Goal: Task Accomplishment & Management: Manage account settings

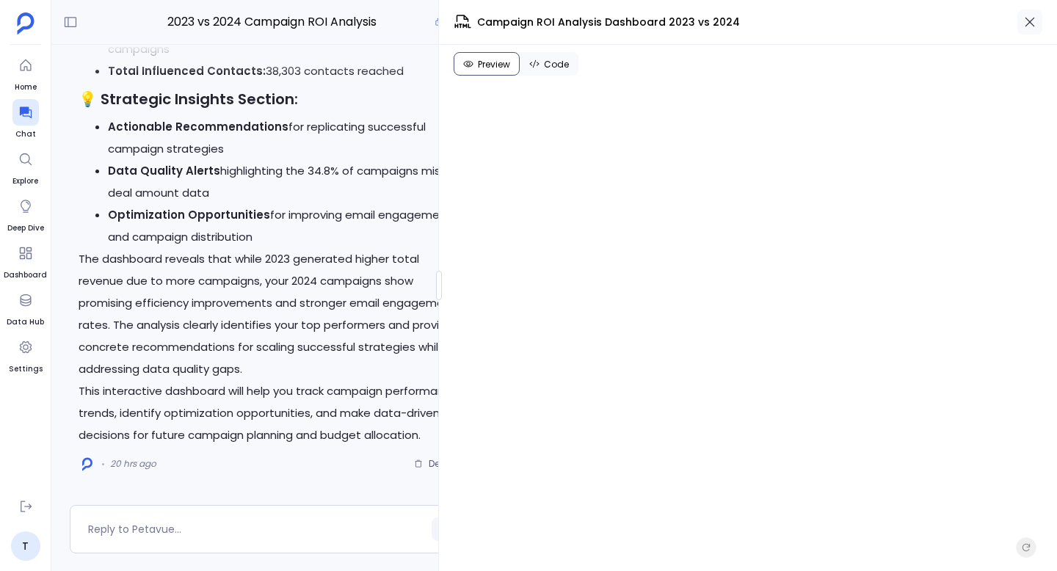
click at [1030, 18] on icon "button" at bounding box center [1029, 22] width 15 height 15
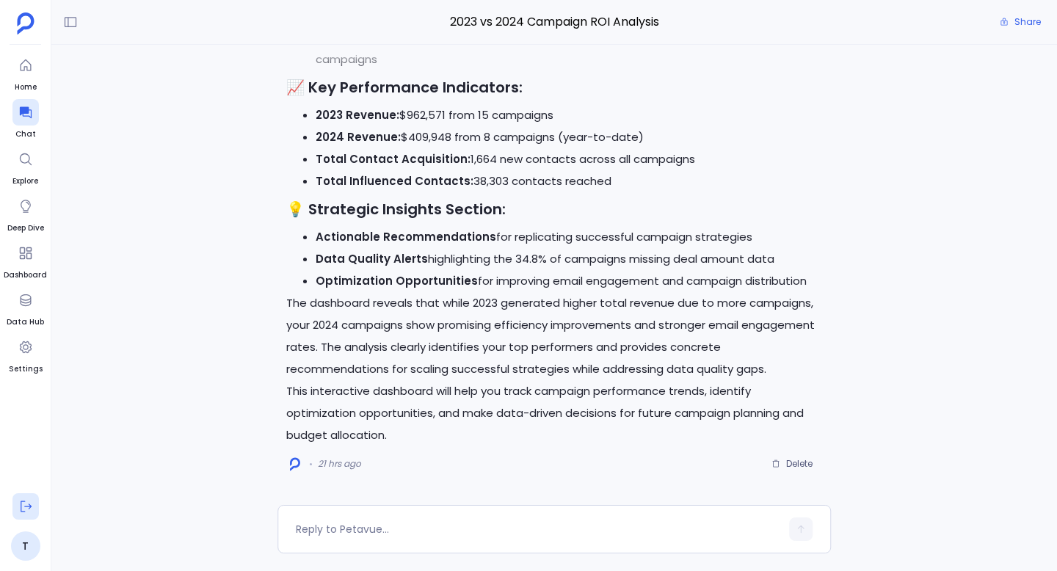
click at [26, 502] on icon at bounding box center [25, 506] width 15 height 15
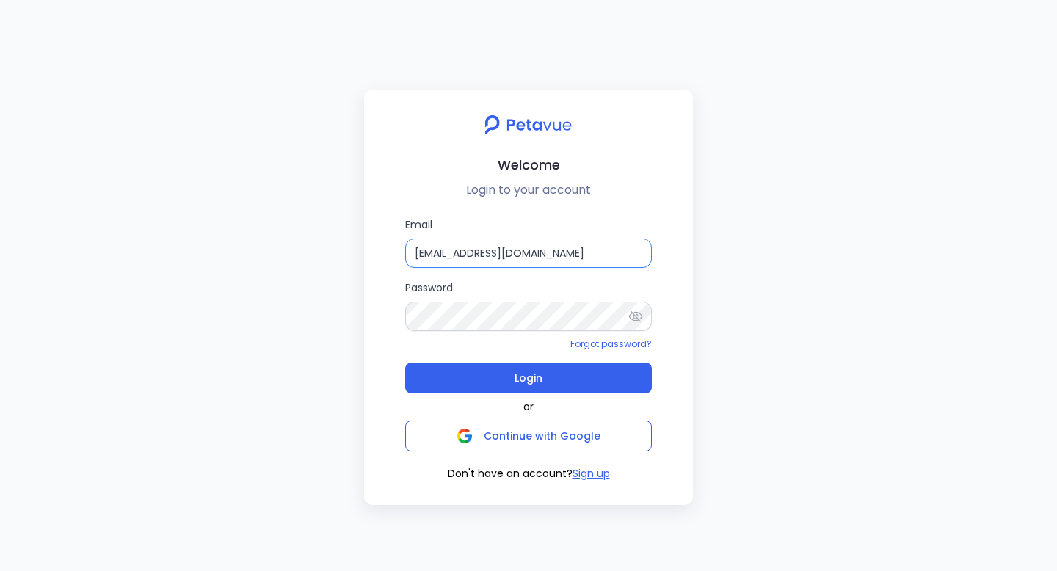
click at [525, 252] on input "[EMAIL_ADDRESS][DOMAIN_NAME]" at bounding box center [528, 252] width 247 height 29
type input "[PERSON_NAME][EMAIL_ADDRESS][PERSON_NAME][DOMAIN_NAME]"
click at [517, 255] on input "[PERSON_NAME][EMAIL_ADDRESS][PERSON_NAME][DOMAIN_NAME]" at bounding box center [528, 252] width 247 height 29
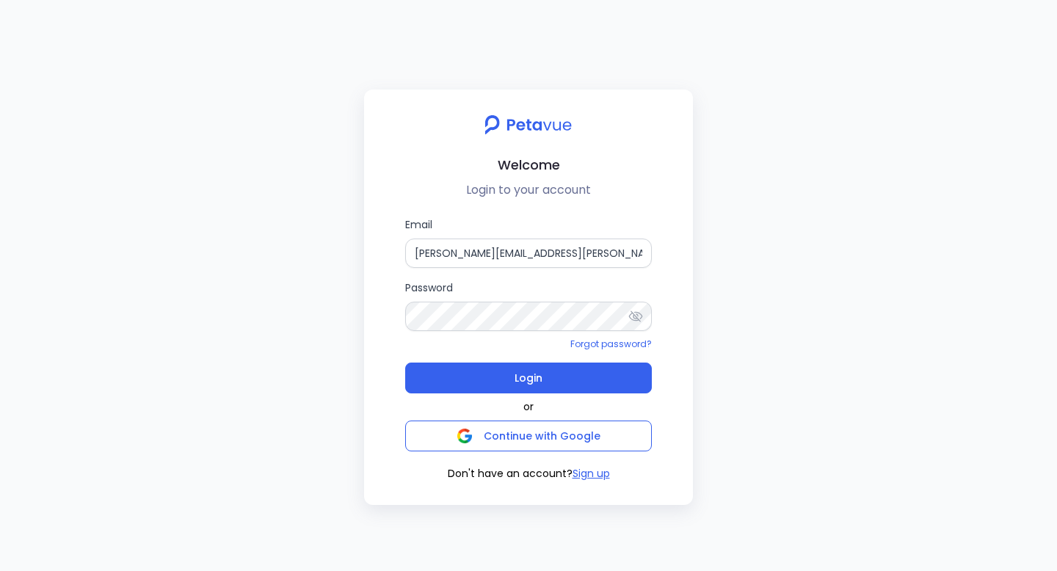
click at [517, 255] on input "[PERSON_NAME][EMAIL_ADDRESS][PERSON_NAME][DOMAIN_NAME]" at bounding box center [528, 252] width 247 height 29
click at [630, 318] on icon at bounding box center [636, 315] width 14 height 11
click at [384, 283] on div "Email [PERSON_NAME][EMAIL_ADDRESS][PERSON_NAME][DOMAIN_NAME] Password Forgot pa…" at bounding box center [528, 348] width 305 height 265
